Goal: Task Accomplishment & Management: Manage account settings

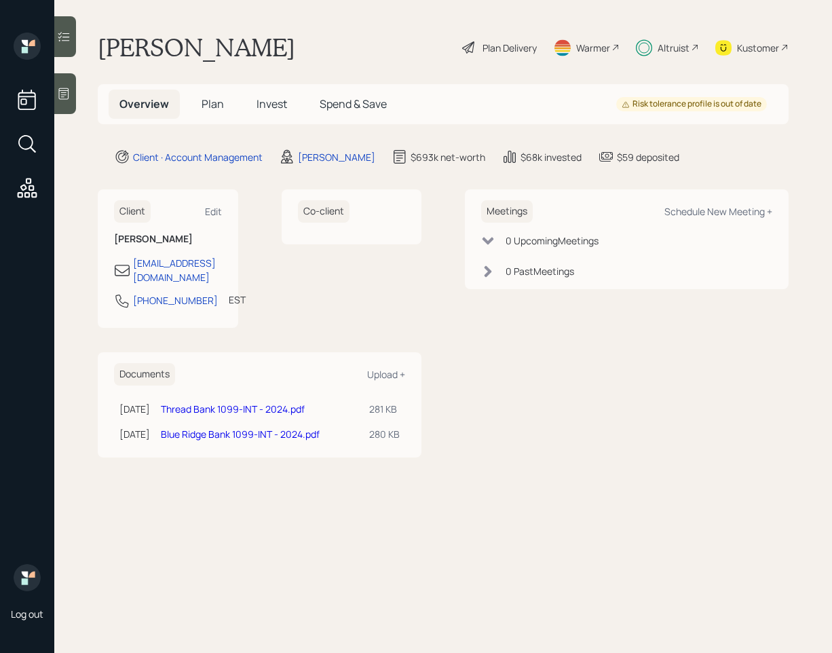
click at [65, 46] on div at bounding box center [65, 36] width 22 height 41
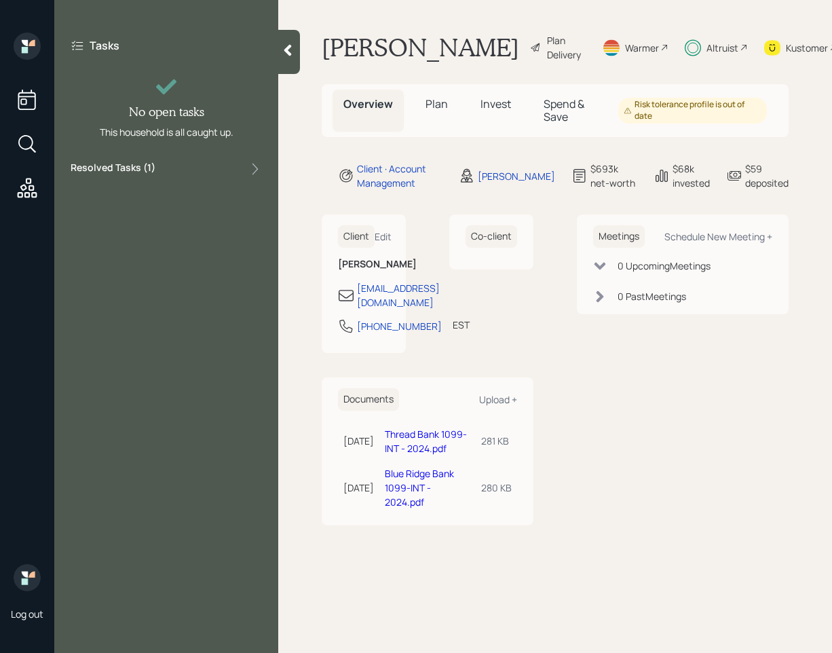
click at [202, 170] on div "Resolved Tasks ( 1 )" at bounding box center [166, 169] width 191 height 16
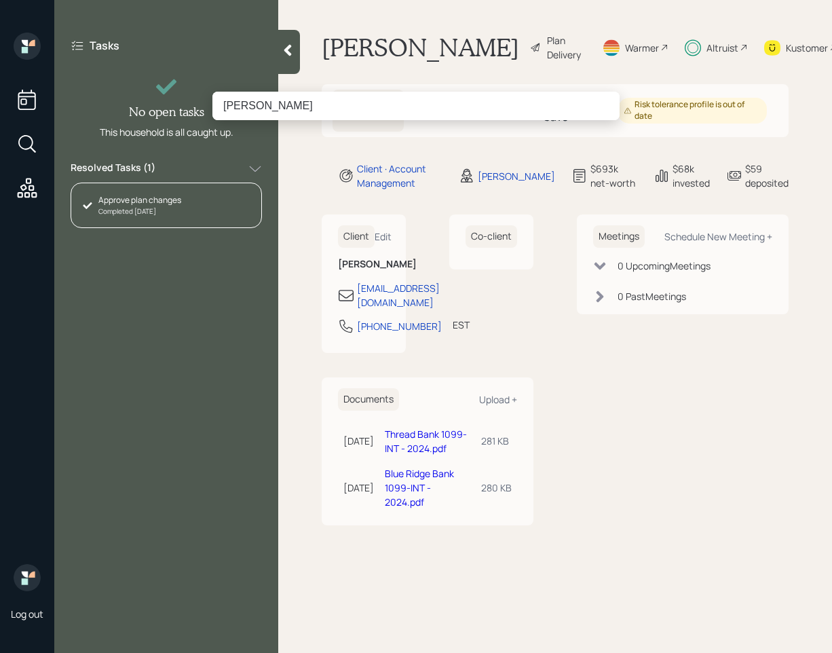
drag, startPoint x: 252, startPoint y: 105, endPoint x: 179, endPoint y: 102, distance: 73.4
click at [179, 101] on div "Mary Browne" at bounding box center [416, 326] width 832 height 653
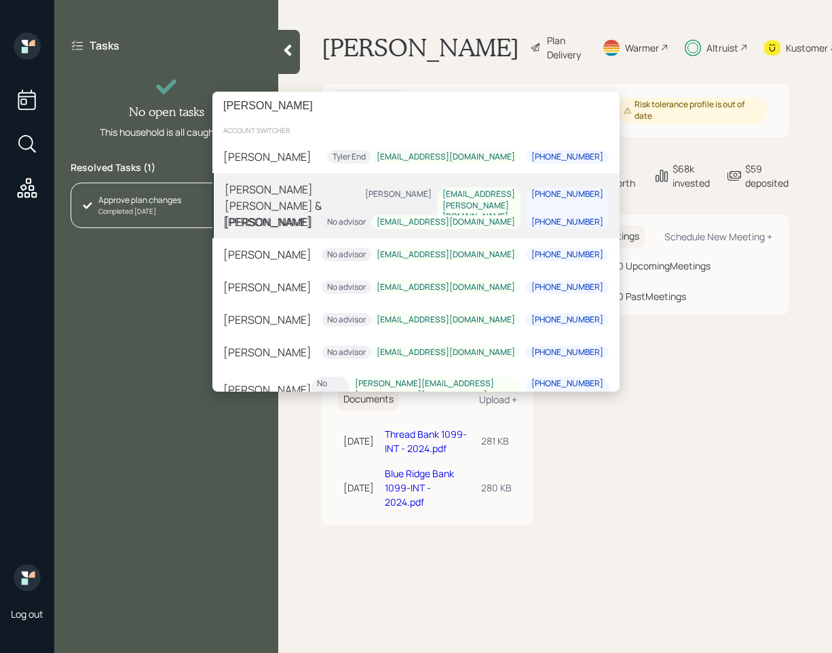
type input "Browne"
click at [326, 191] on div "[PERSON_NAME] [PERSON_NAME] & [PERSON_NAME]" at bounding box center [292, 205] width 135 height 49
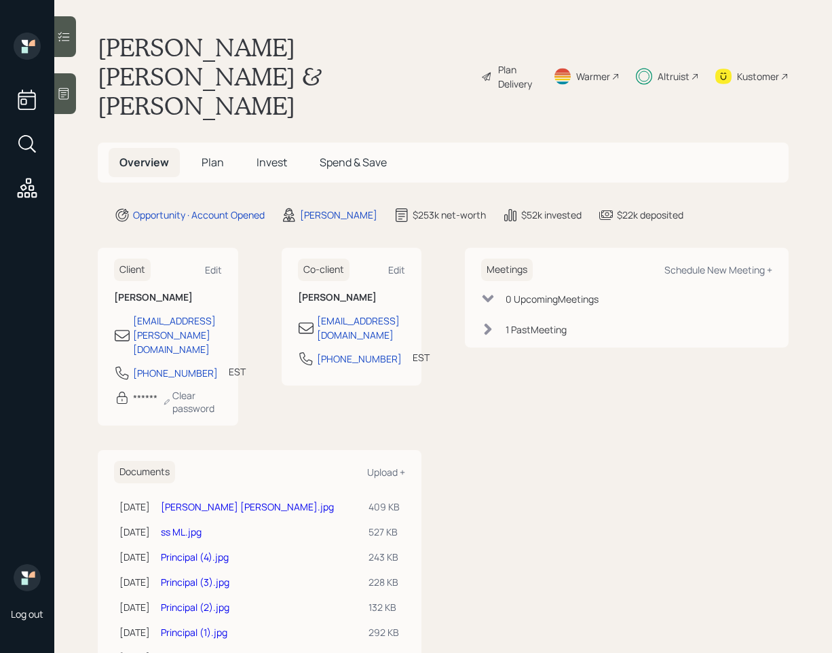
click at [75, 34] on div at bounding box center [65, 36] width 22 height 41
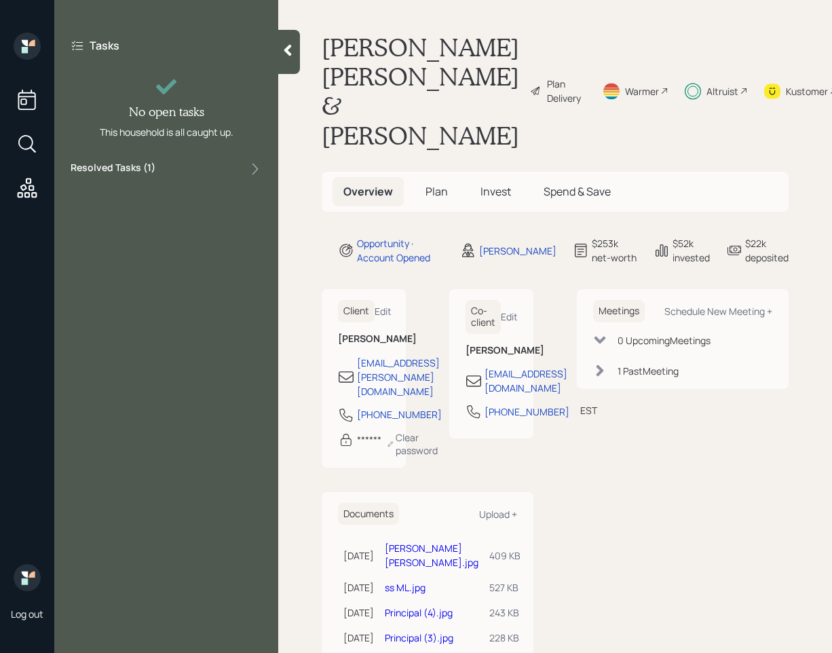
click at [166, 165] on div "Resolved Tasks ( 1 )" at bounding box center [166, 169] width 191 height 16
